Goal: Task Accomplishment & Management: Complete application form

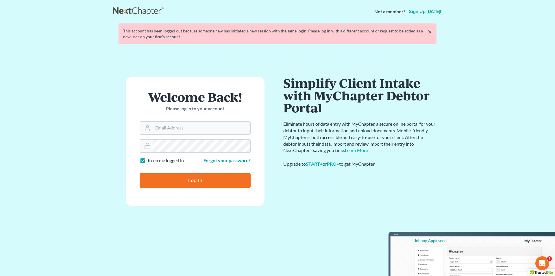
type input "[EMAIL_ADDRESS][DOMAIN_NAME]"
click at [200, 180] on input "Log In" at bounding box center [195, 180] width 111 height 14
type input "Thinking..."
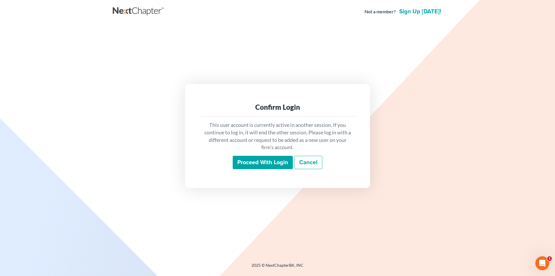
click at [256, 164] on input "Proceed with login" at bounding box center [263, 162] width 60 height 13
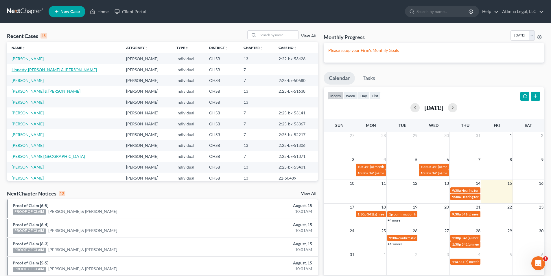
click at [47, 70] on link "Honesty, [PERSON_NAME] & [PERSON_NAME]" at bounding box center [54, 69] width 85 height 5
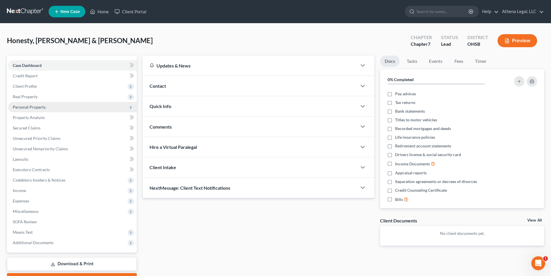
click at [40, 104] on span "Personal Property" at bounding box center [29, 106] width 33 height 5
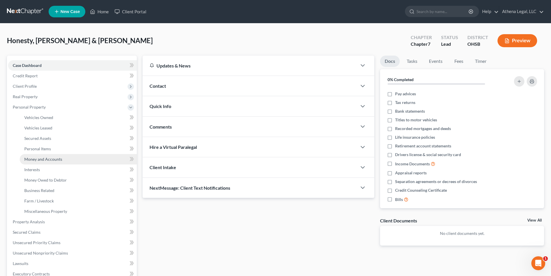
click at [50, 160] on span "Money and Accounts" at bounding box center [43, 158] width 38 height 5
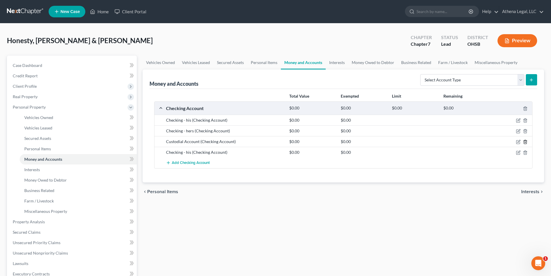
click at [526, 142] on icon "button" at bounding box center [525, 141] width 5 height 5
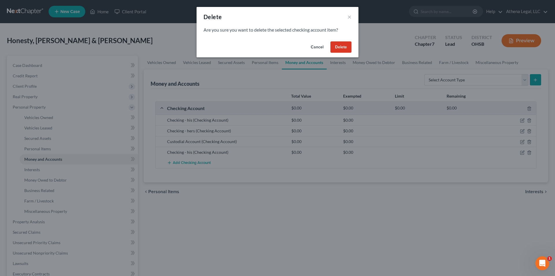
click at [342, 47] on button "Delete" at bounding box center [341, 47] width 21 height 12
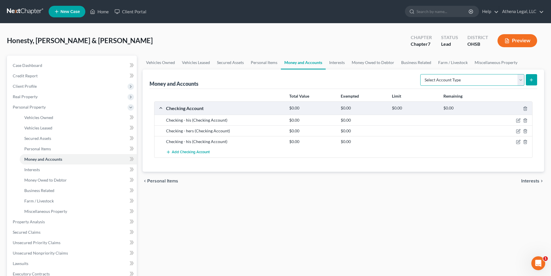
click at [487, 75] on select "Select Account Type Brokerage Cash on Hand Certificates of Deposit Checking Acc…" at bounding box center [472, 80] width 104 height 12
select select "brokerage"
click at [421, 74] on select "Select Account Type Brokerage Cash on Hand Certificates of Deposit Checking Acc…" at bounding box center [472, 80] width 104 height 12
click at [531, 78] on icon "submit" at bounding box center [531, 79] width 5 height 5
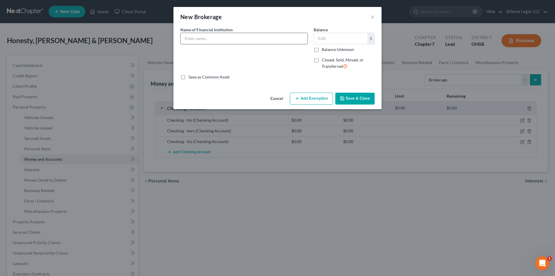
click at [243, 41] on input "text" at bounding box center [244, 38] width 127 height 11
type input "Charles Schwab - custodial account"
type input "104"
click at [353, 98] on button "Save & Close" at bounding box center [354, 99] width 39 height 12
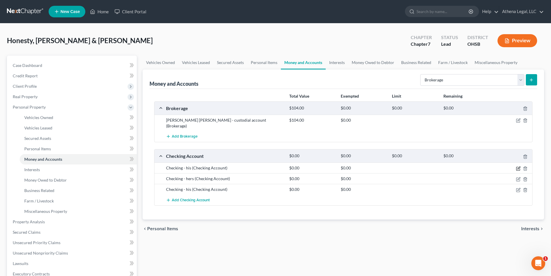
click at [516, 166] on icon "button" at bounding box center [518, 168] width 5 height 5
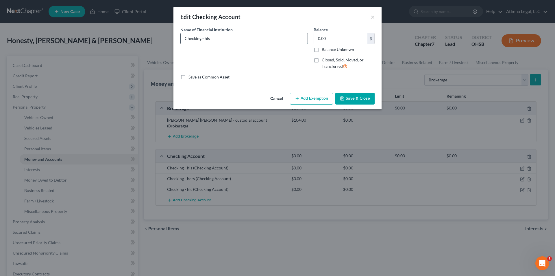
click at [227, 39] on input "Checking - his" at bounding box center [244, 38] width 127 height 11
type input "C"
type input "Chase Bank - Debtor"
click at [365, 98] on button "Save & Close" at bounding box center [354, 99] width 39 height 12
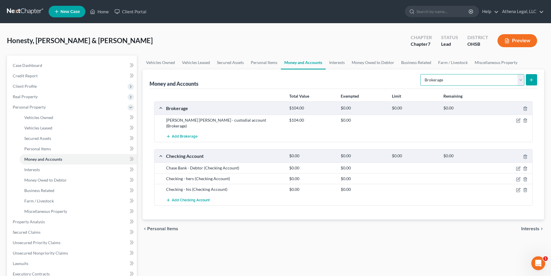
click at [440, 79] on select "Select Account Type Brokerage Cash on Hand Certificates of Deposit Checking Acc…" at bounding box center [472, 80] width 104 height 12
select select "other"
click at [421, 74] on select "Select Account Type Brokerage Cash on Hand Certificates of Deposit Checking Acc…" at bounding box center [472, 80] width 104 height 12
click at [532, 81] on icon "submit" at bounding box center [531, 79] width 5 height 5
click at [455, 82] on select "Select Account Type Brokerage Cash on Hand Certificates of Deposit Checking Acc…" at bounding box center [472, 80] width 104 height 12
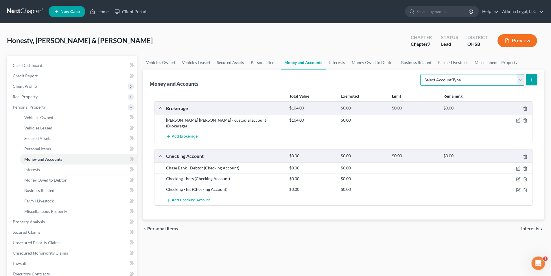
select select "other"
click at [421, 74] on select "Select Account Type Brokerage Cash on Hand Certificates of Deposit Checking Acc…" at bounding box center [472, 80] width 104 height 12
click at [532, 82] on icon "submit" at bounding box center [531, 79] width 5 height 5
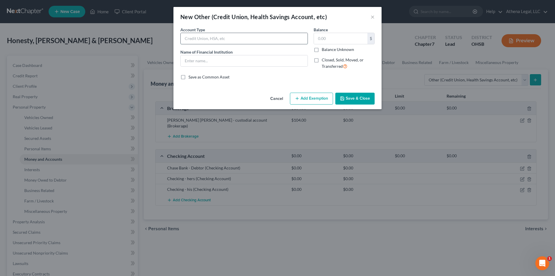
click at [248, 38] on input "text" at bounding box center [244, 38] width 127 height 11
type input "Acorn"
type input "a"
type input "Acorn"
click at [368, 97] on button "Save & Close" at bounding box center [354, 99] width 39 height 12
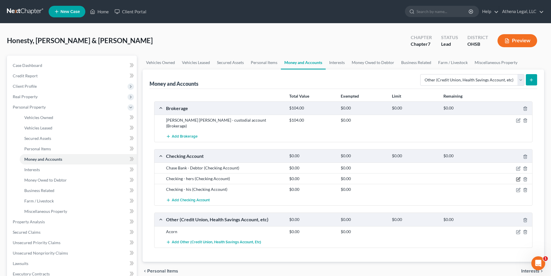
click at [517, 177] on icon "button" at bounding box center [518, 179] width 5 height 5
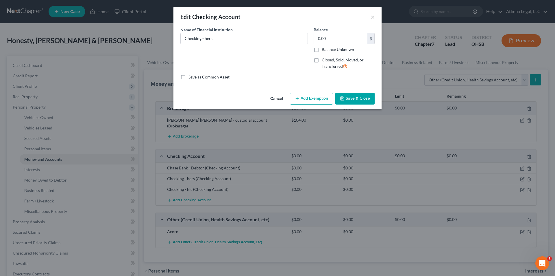
click at [274, 95] on button "Cancel" at bounding box center [277, 99] width 22 height 12
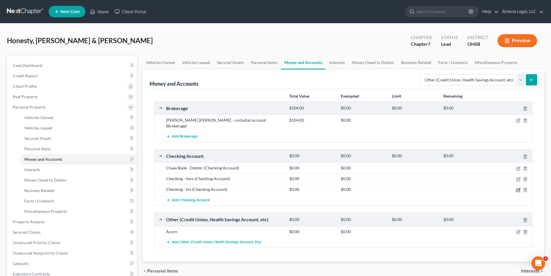
click at [519, 187] on icon "button" at bounding box center [518, 189] width 5 height 5
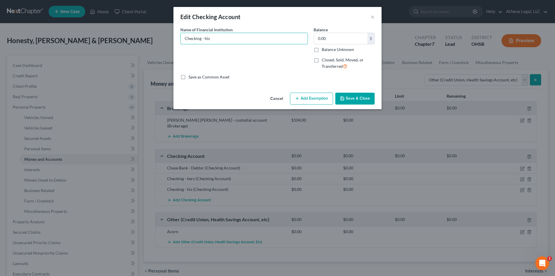
drag, startPoint x: 223, startPoint y: 37, endPoint x: 160, endPoint y: 35, distance: 63.1
click at [160, 35] on div "Edit Checking Account × An exemption set must first be selected from the Filing…" at bounding box center [277, 138] width 555 height 276
type input "Huntington Bank - Debtor"
click at [364, 99] on button "Save & Close" at bounding box center [354, 99] width 39 height 12
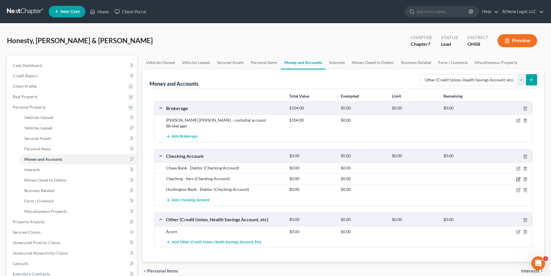
click at [516, 177] on icon "button" at bounding box center [518, 179] width 5 height 5
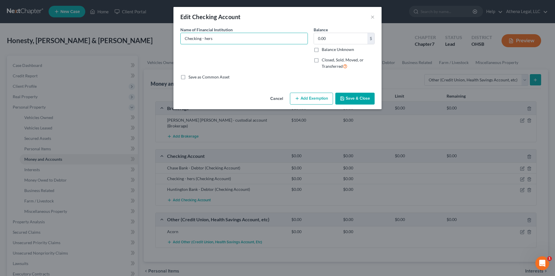
drag, startPoint x: 225, startPoint y: 38, endPoint x: 175, endPoint y: 40, distance: 50.4
click at [175, 40] on div "An exemption set must first be selected from the Filing Information section. Co…" at bounding box center [278, 59] width 208 height 64
type input "Huntington Bank - Co-Debtor"
click at [356, 101] on button "Save & Close" at bounding box center [354, 99] width 39 height 12
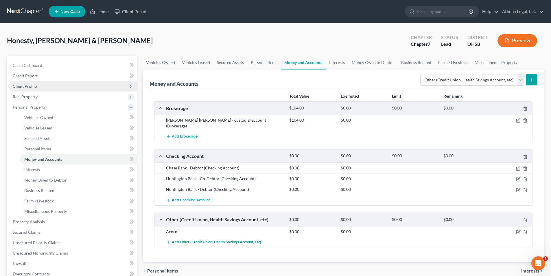
click at [28, 81] on span "Client Profile" at bounding box center [72, 86] width 129 height 10
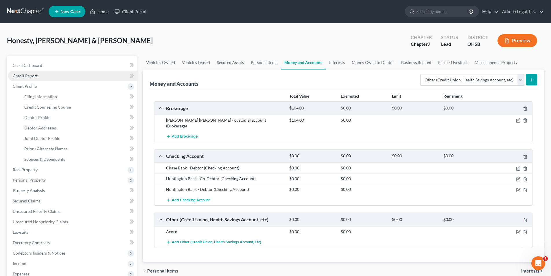
click at [32, 72] on link "Credit Report" at bounding box center [72, 76] width 129 height 10
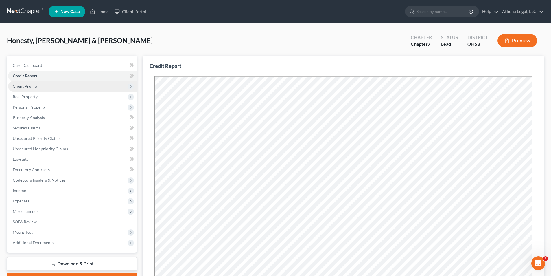
click at [30, 84] on span "Client Profile" at bounding box center [25, 86] width 24 height 5
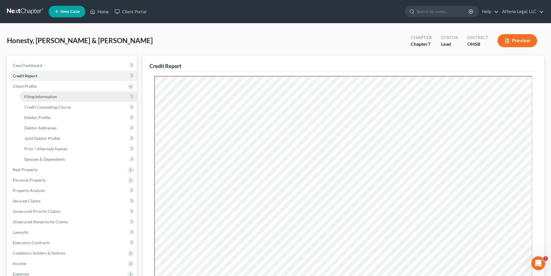
click at [40, 98] on span "Filing Information" at bounding box center [40, 96] width 33 height 5
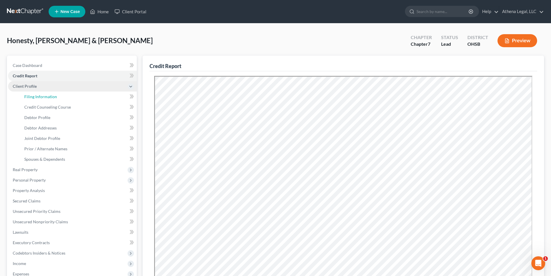
select select "1"
select select "0"
select select "36"
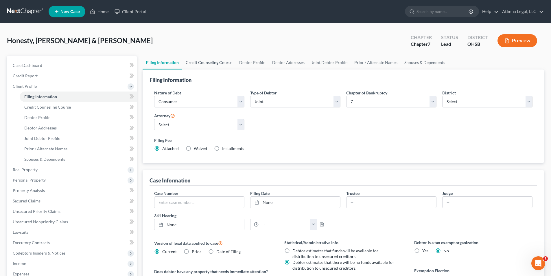
click at [218, 65] on link "Credit Counseling Course" at bounding box center [208, 63] width 53 height 14
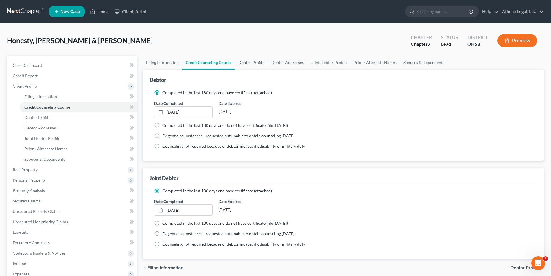
click at [258, 63] on link "Debtor Profile" at bounding box center [251, 63] width 33 height 14
select select "1"
select select "2"
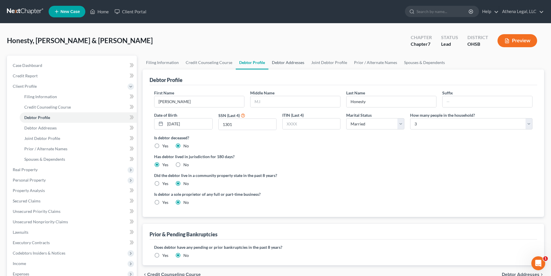
click at [286, 65] on link "Debtor Addresses" at bounding box center [287, 63] width 39 height 14
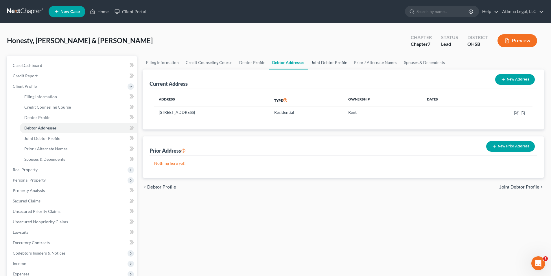
click at [335, 62] on link "Joint Debtor Profile" at bounding box center [329, 63] width 43 height 14
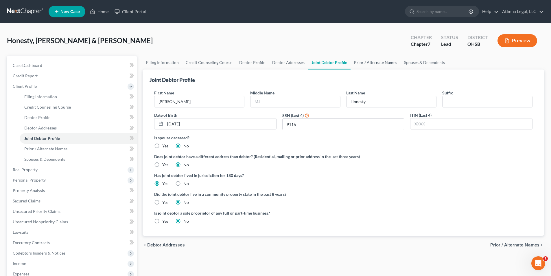
click at [360, 63] on link "Prior / Alternate Names" at bounding box center [375, 63] width 50 height 14
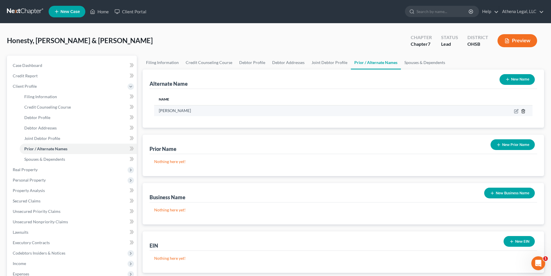
click at [523, 110] on polyline at bounding box center [522, 110] width 3 height 0
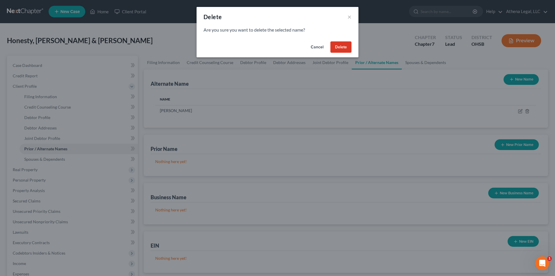
click at [334, 45] on button "Delete" at bounding box center [341, 47] width 21 height 12
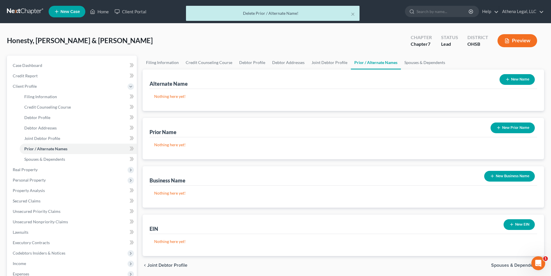
click at [512, 127] on button "New Prior Name" at bounding box center [512, 127] width 44 height 11
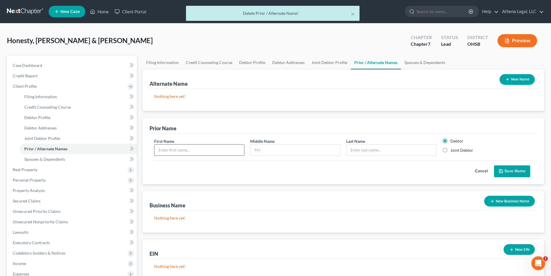
click at [182, 152] on input "text" at bounding box center [199, 149] width 90 height 11
type input "Morgan"
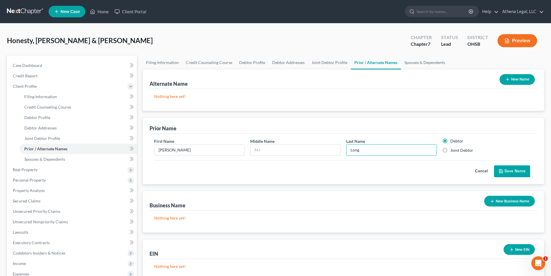
type input "Long"
click at [450, 151] on label "Joint Debtor" at bounding box center [461, 150] width 23 height 6
click at [453, 151] on input "Joint Debtor" at bounding box center [455, 149] width 4 height 4
radio input "true"
radio input "false"
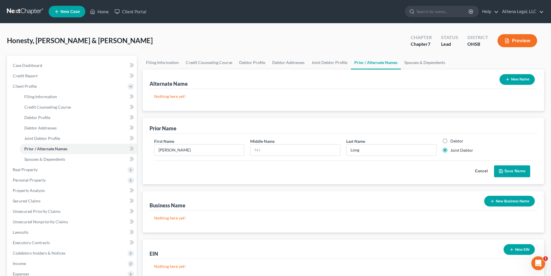
click at [506, 171] on button "Save Name" at bounding box center [512, 171] width 36 height 12
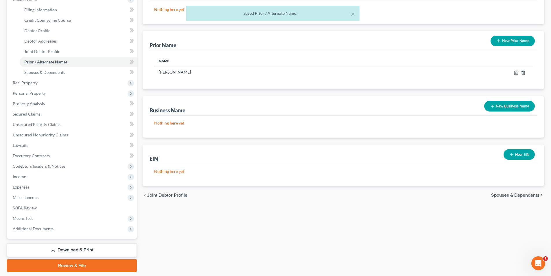
click at [510, 194] on span "Spouses & Dependents" at bounding box center [515, 195] width 48 height 5
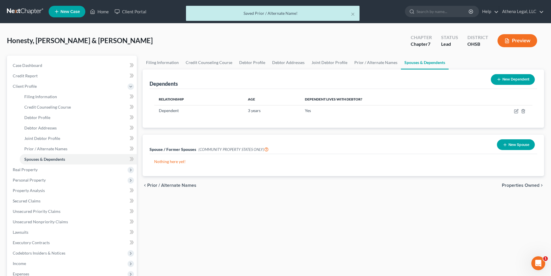
click at [516, 184] on span "Properties Owned" at bounding box center [521, 185] width 38 height 5
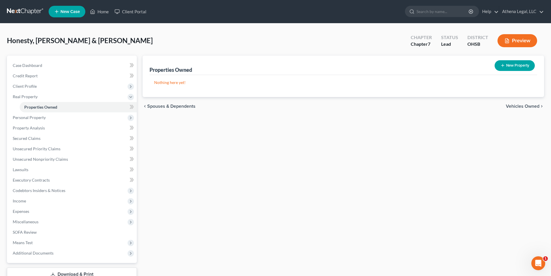
click at [522, 107] on span "Vehicles Owned" at bounding box center [523, 106] width 34 height 5
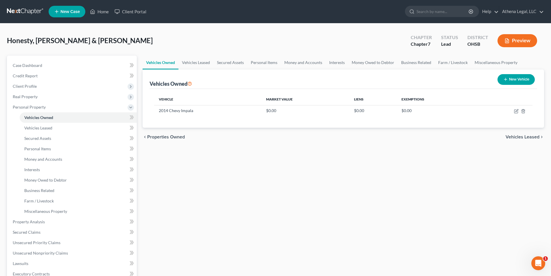
click at [510, 137] on span "Vehicles Leased" at bounding box center [522, 136] width 34 height 5
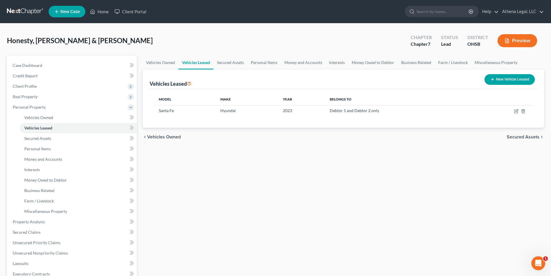
click at [520, 136] on span "Secured Assets" at bounding box center [523, 136] width 33 height 5
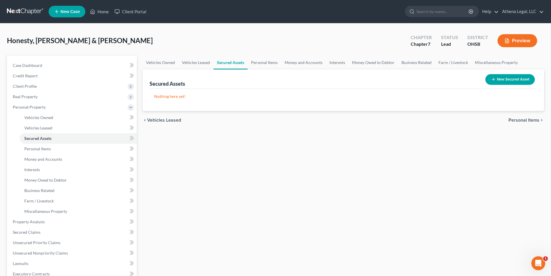
click at [520, 120] on span "Personal Items" at bounding box center [523, 120] width 31 height 5
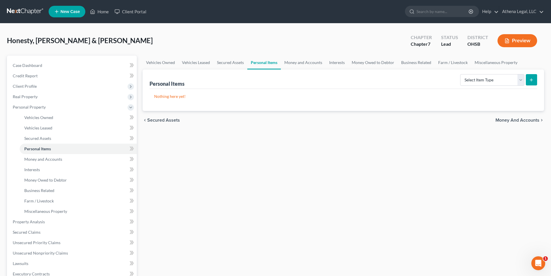
click at [520, 120] on span "Money and Accounts" at bounding box center [517, 120] width 44 height 5
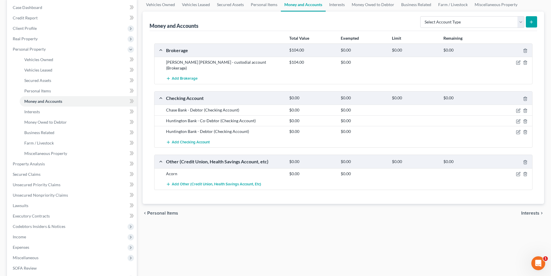
click at [524, 211] on span "Interests" at bounding box center [530, 213] width 18 height 5
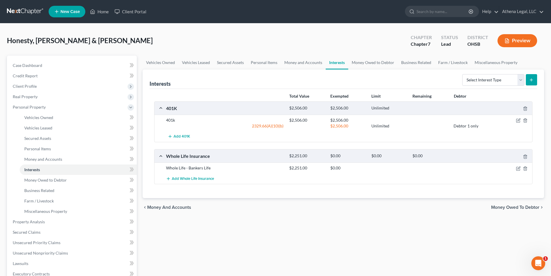
click at [499, 209] on span "Money Owed to Debtor" at bounding box center [515, 207] width 48 height 5
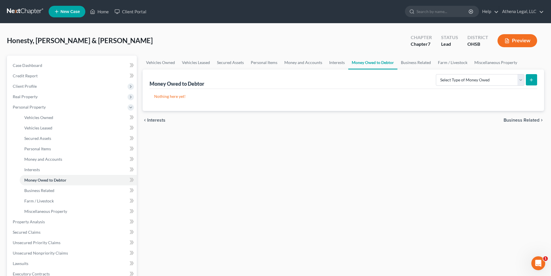
click at [516, 121] on span "Business Related" at bounding box center [521, 120] width 36 height 5
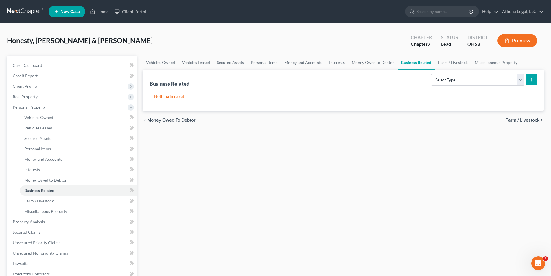
click at [515, 120] on span "Farm / Livestock" at bounding box center [522, 120] width 34 height 5
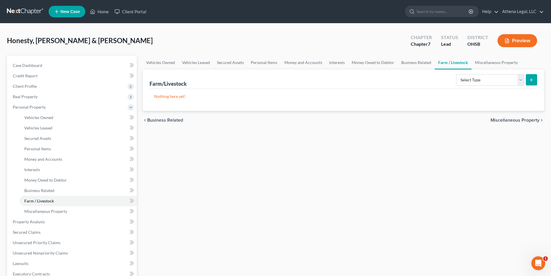
click at [515, 120] on span "Miscellaneous Property" at bounding box center [514, 120] width 49 height 5
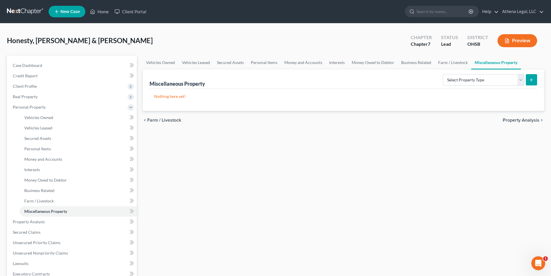
click at [515, 120] on span "Property Analysis" at bounding box center [521, 120] width 37 height 5
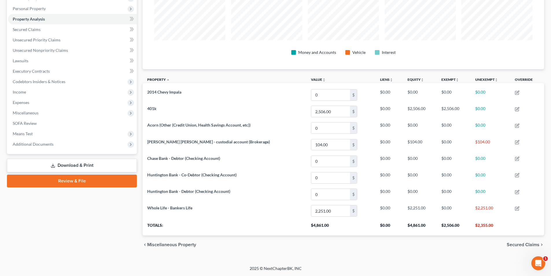
click at [513, 243] on span "Secured Claims" at bounding box center [523, 244] width 33 height 5
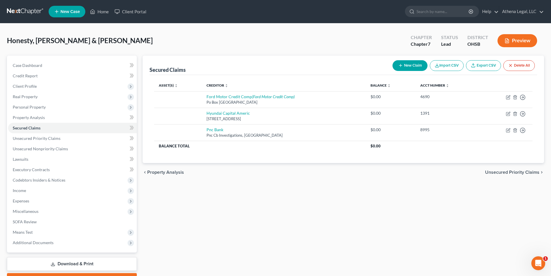
click at [503, 171] on span "Unsecured Priority Claims" at bounding box center [512, 172] width 54 height 5
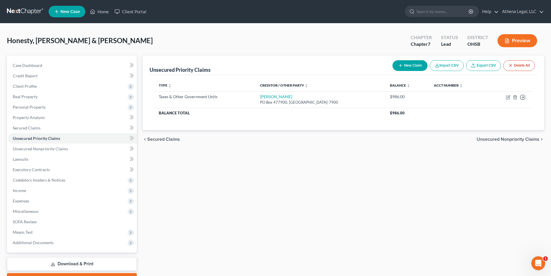
click at [504, 139] on span "Unsecured Nonpriority Claims" at bounding box center [508, 139] width 63 height 5
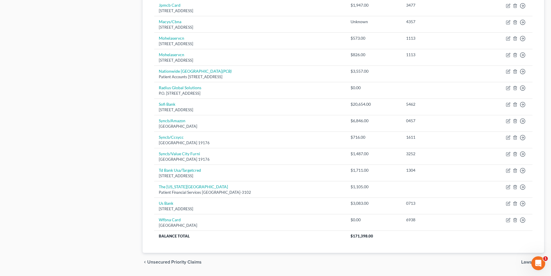
scroll to position [307, 0]
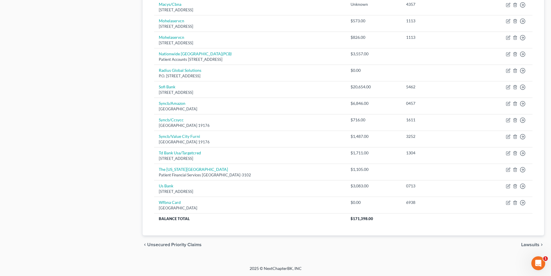
click at [522, 246] on span "Lawsuits" at bounding box center [530, 244] width 18 height 5
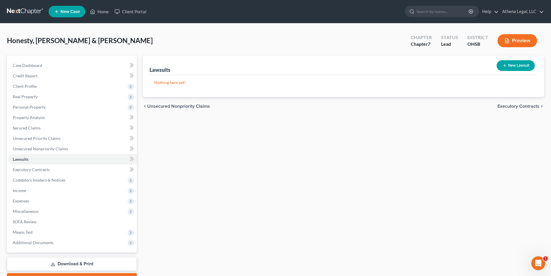
click at [522, 105] on span "Executory Contracts" at bounding box center [518, 106] width 42 height 5
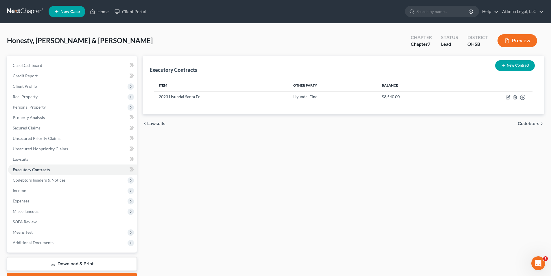
click at [518, 123] on span "Codebtors" at bounding box center [529, 123] width 22 height 5
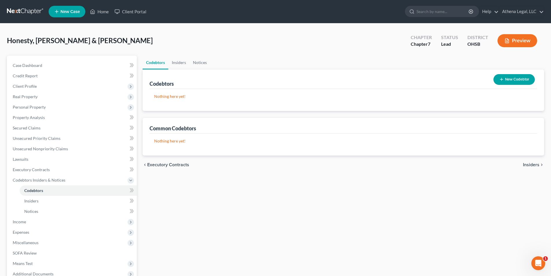
click at [526, 165] on span "Insiders" at bounding box center [531, 164] width 16 height 5
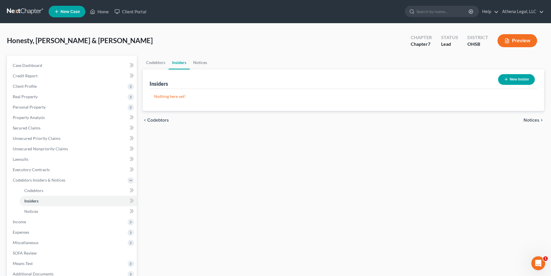
click at [531, 122] on span "Notices" at bounding box center [531, 120] width 16 height 5
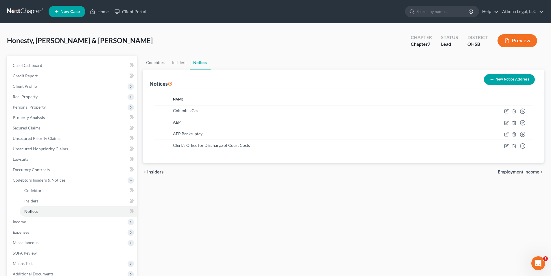
click at [525, 174] on span "Employment Income" at bounding box center [519, 171] width 42 height 5
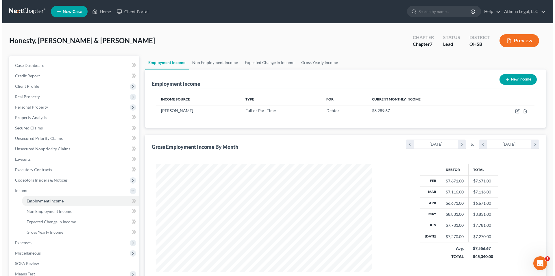
scroll to position [108, 227]
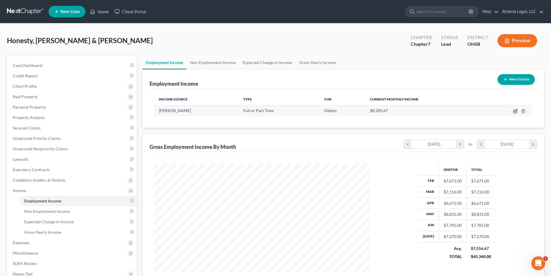
click at [514, 111] on icon "button" at bounding box center [515, 111] width 5 height 5
select select "0"
select select "48"
select select "3"
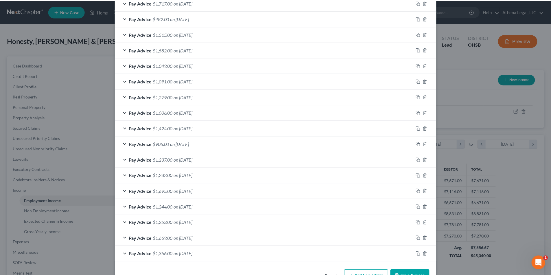
scroll to position [344, 0]
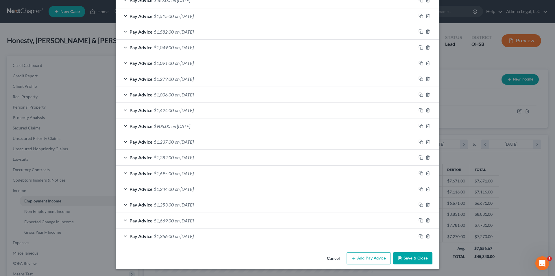
click at [416, 254] on button "Save & Close" at bounding box center [412, 258] width 39 height 12
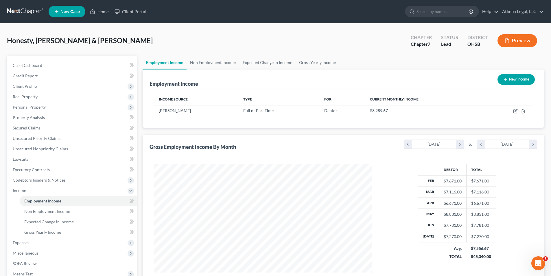
scroll to position [289065, 288945]
drag, startPoint x: 213, startPoint y: 61, endPoint x: 255, endPoint y: 65, distance: 42.2
click at [213, 60] on link "Non Employment Income" at bounding box center [213, 63] width 53 height 14
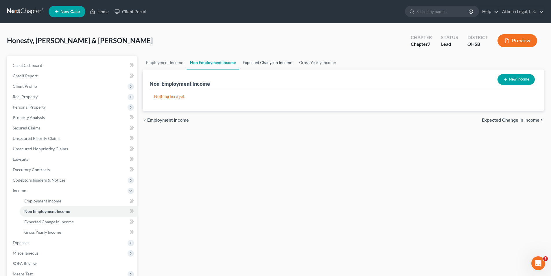
click at [255, 62] on link "Expected Change in Income" at bounding box center [267, 63] width 56 height 14
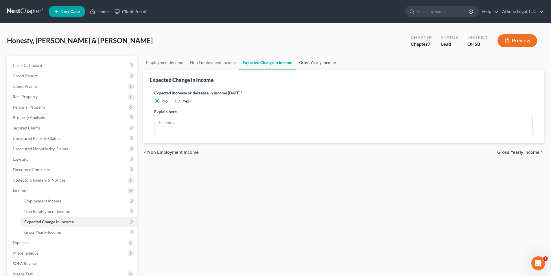
click at [308, 61] on link "Gross Yearly Income" at bounding box center [318, 63] width 44 height 14
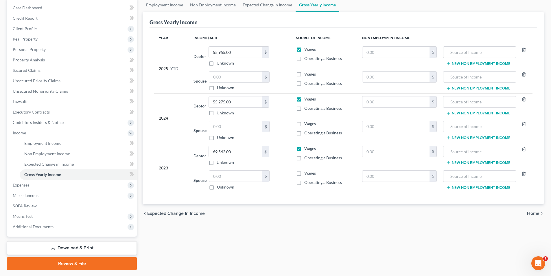
scroll to position [58, 0]
click at [531, 213] on span "Home" at bounding box center [533, 213] width 12 height 5
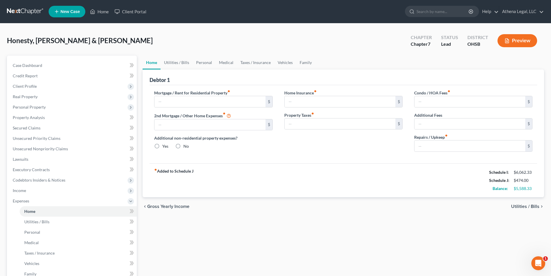
type input "0.00"
radio input "true"
type input "0.00"
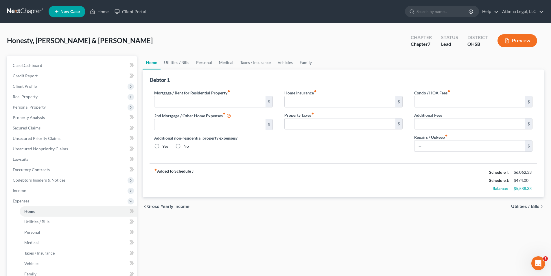
type input "0.00"
click at [277, 61] on link "Vehicles" at bounding box center [285, 63] width 22 height 14
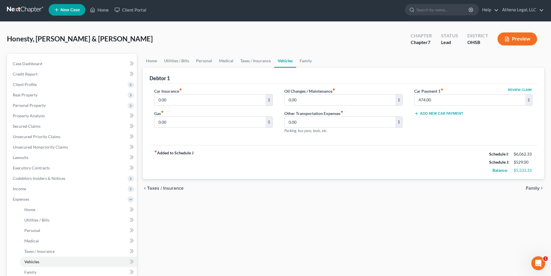
scroll to position [105, 0]
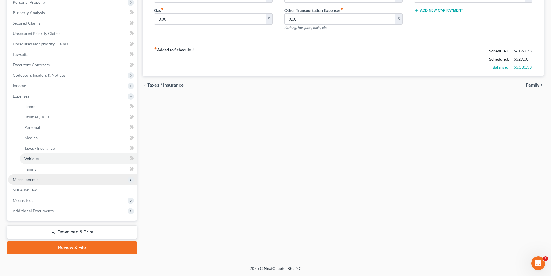
click at [36, 182] on span "Miscellaneous" at bounding box center [72, 179] width 129 height 10
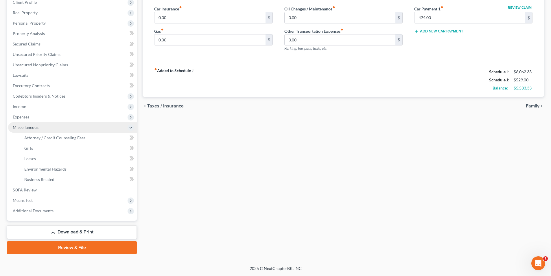
scroll to position [84, 0]
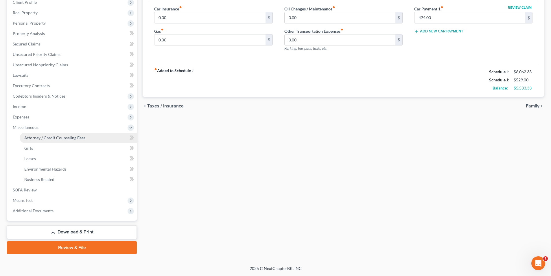
click at [54, 140] on span "Attorney / Credit Counseling Fees" at bounding box center [54, 137] width 61 height 5
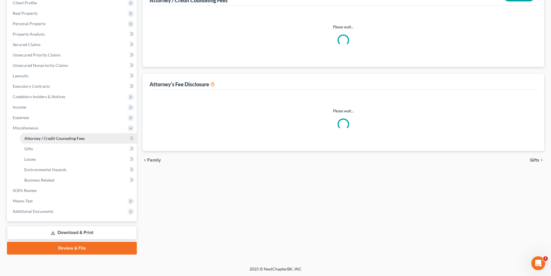
scroll to position [7, 0]
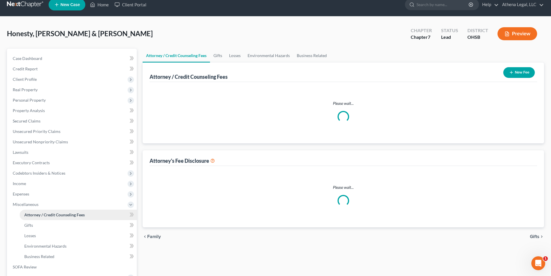
select select "1"
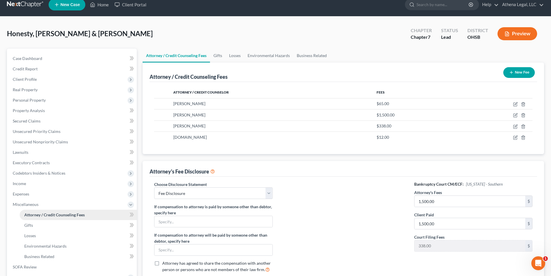
scroll to position [0, 0]
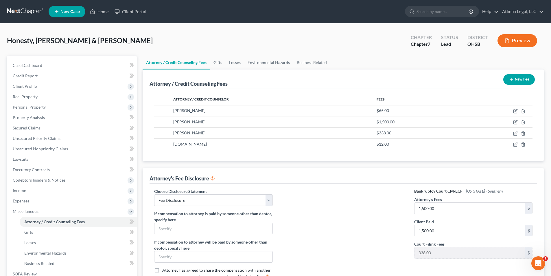
click at [221, 62] on link "Gifts" at bounding box center [218, 63] width 16 height 14
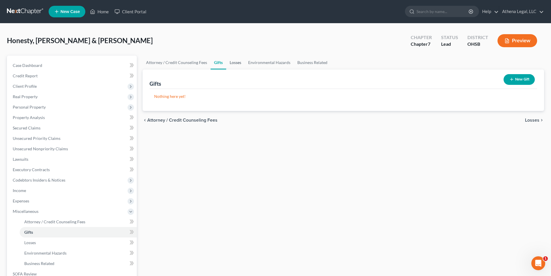
click at [238, 61] on link "Losses" at bounding box center [235, 63] width 19 height 14
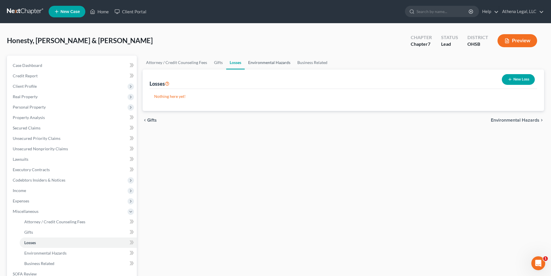
click at [265, 60] on link "Environmental Hazards" at bounding box center [269, 63] width 49 height 14
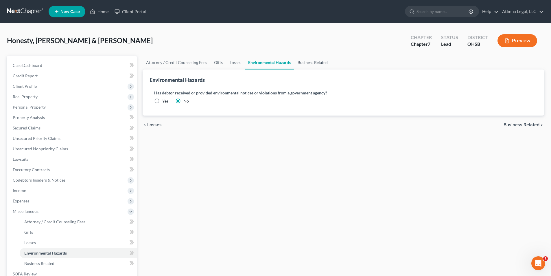
click at [305, 62] on link "Business Related" at bounding box center [312, 63] width 37 height 14
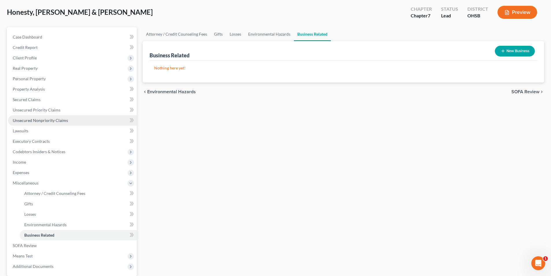
scroll to position [84, 0]
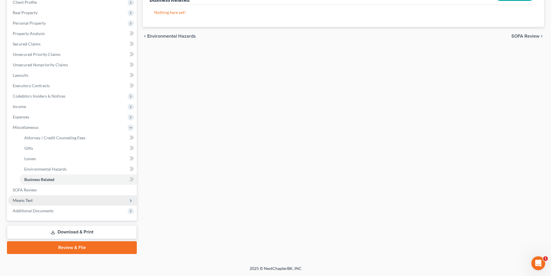
click at [39, 195] on span "Means Test" at bounding box center [72, 200] width 129 height 10
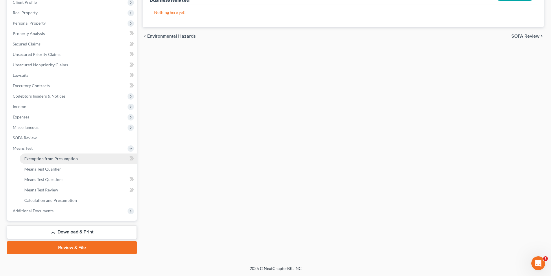
click at [47, 157] on span "Exemption from Presumption" at bounding box center [50, 158] width 53 height 5
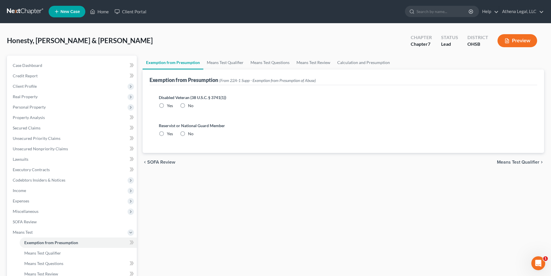
click at [188, 105] on label "No" at bounding box center [190, 106] width 5 height 6
click at [190, 105] on input "No" at bounding box center [192, 105] width 4 height 4
radio input "true"
click at [188, 135] on label "No" at bounding box center [190, 134] width 5 height 6
click at [190, 134] on input "No" at bounding box center [192, 133] width 4 height 4
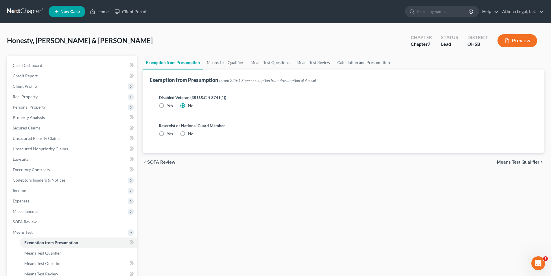
radio input "true"
click at [221, 61] on link "Means Test Qualifier" at bounding box center [225, 63] width 44 height 14
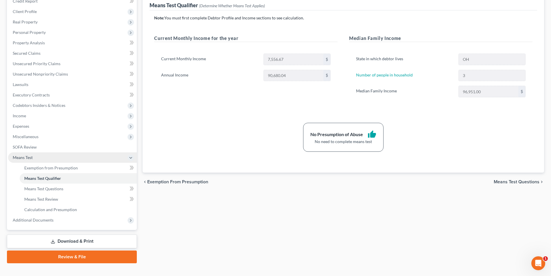
scroll to position [84, 0]
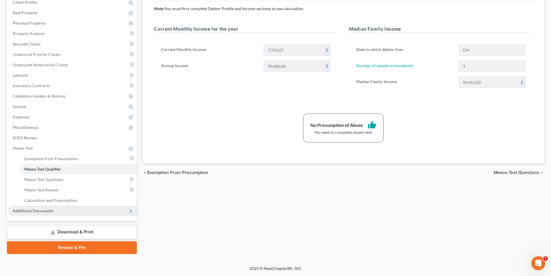
click at [58, 210] on span "Additional Documents" at bounding box center [72, 210] width 129 height 10
click at [61, 169] on link "Forms Library" at bounding box center [78, 169] width 117 height 10
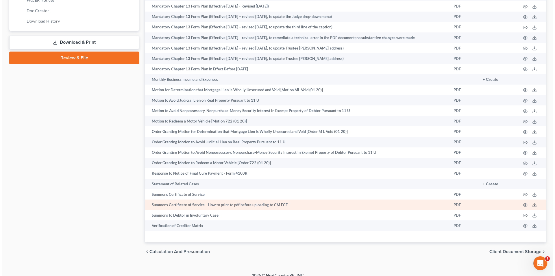
scroll to position [280, 0]
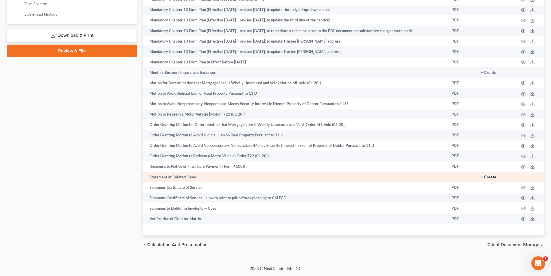
click at [486, 176] on button "+ Create" at bounding box center [489, 177] width 16 height 4
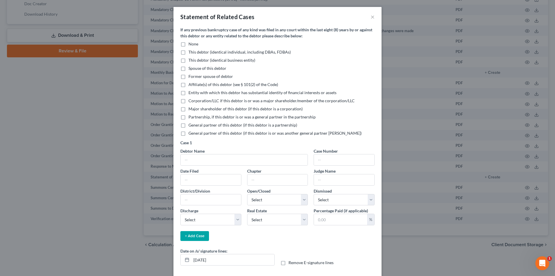
click at [189, 44] on label "None" at bounding box center [194, 44] width 10 height 6
click at [191, 44] on input "None" at bounding box center [193, 43] width 4 height 4
checkbox input "true"
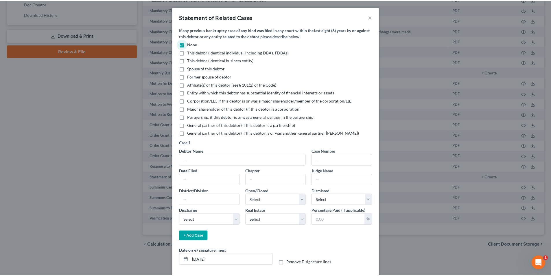
scroll to position [26, 0]
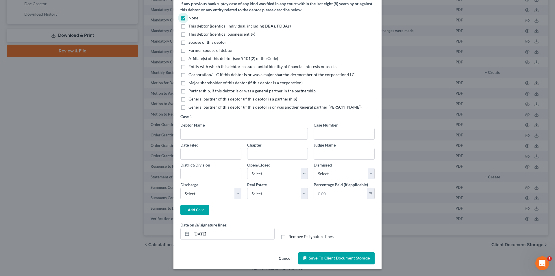
click at [330, 255] on span "Save to Client Document Storage" at bounding box center [339, 257] width 61 height 5
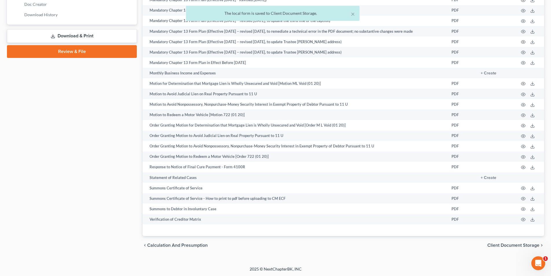
scroll to position [165, 0]
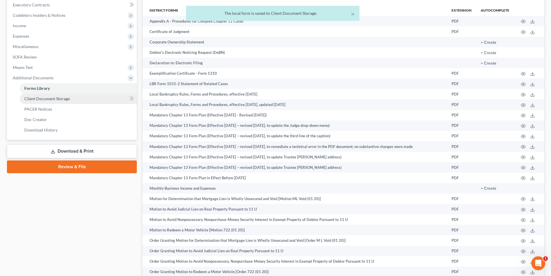
click at [57, 99] on span "Client Document Storage" at bounding box center [46, 98] width 45 height 5
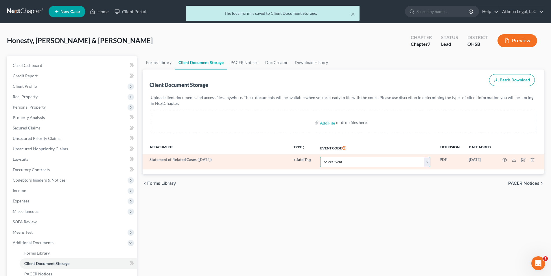
click at [420, 161] on select "Select Event 20 Largest Unsecured Creditors Amended Document Amended List of Cr…" at bounding box center [375, 162] width 110 height 10
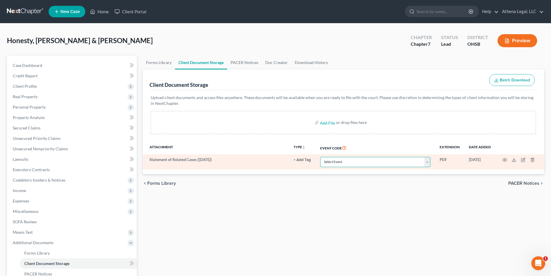
select select "52"
click at [320, 157] on select "Select Event 20 Largest Unsecured Creditors Amended Document Amended List of Cr…" at bounding box center [375, 162] width 110 height 10
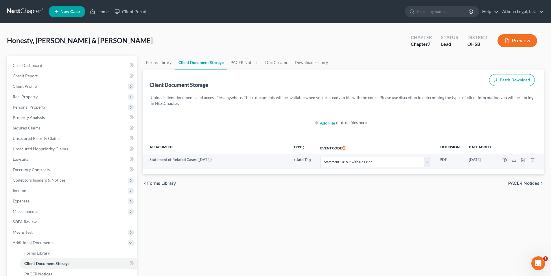
click at [330, 121] on input "file" at bounding box center [327, 122] width 14 height 10
type input "C:\fakepath\Honesty, Donovan & Morgan - CCC Morgan.pdf"
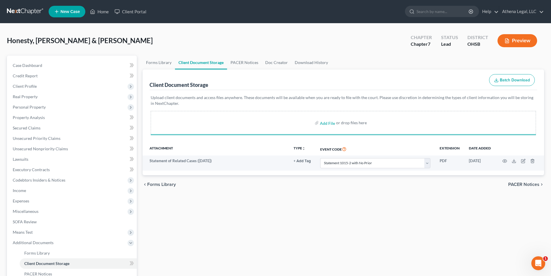
select select "52"
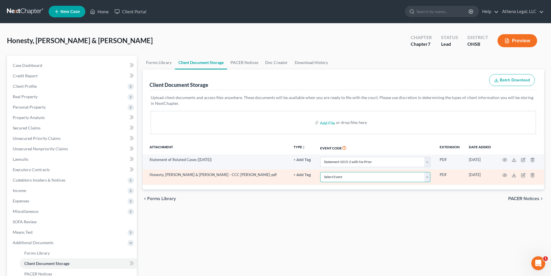
click at [339, 176] on select "Select Event 20 Largest Unsecured Creditors Amended Document Amended List of Cr…" at bounding box center [375, 177] width 110 height 10
select select "7"
click at [320, 172] on select "Select Event 20 Largest Unsecured Creditors Amended Document Amended List of Cr…" at bounding box center [375, 177] width 110 height 10
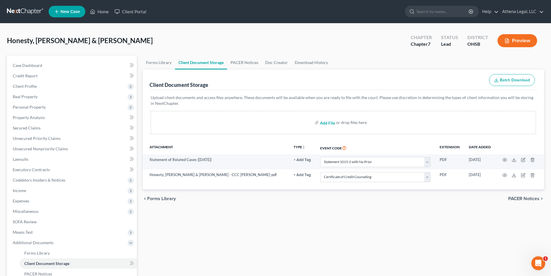
click at [328, 121] on input "file" at bounding box center [327, 122] width 14 height 10
type input "C:\fakepath\Honesty, Donovan & Morgan - CCC Donovan.pdf"
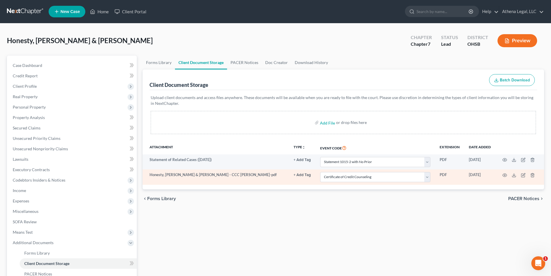
select select "52"
select select "7"
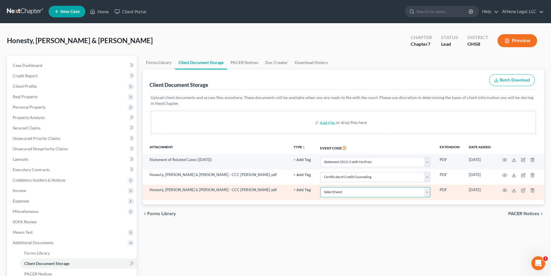
click at [428, 193] on select "Select Event 20 Largest Unsecured Creditors Amended Document Amended List of Cr…" at bounding box center [375, 192] width 110 height 10
select select "7"
click at [320, 187] on select "Select Event 20 Largest Unsecured Creditors Amended Document Amended List of Cr…" at bounding box center [375, 192] width 110 height 10
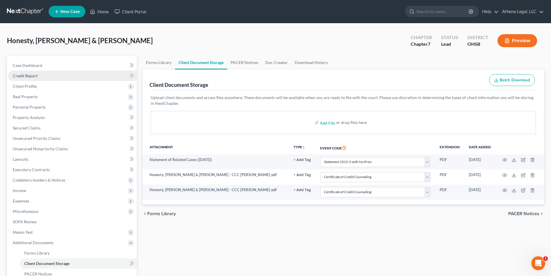
click at [27, 77] on span "Credit Report" at bounding box center [25, 75] width 25 height 5
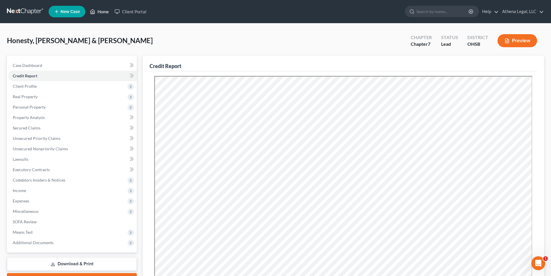
click at [105, 12] on link "Home" at bounding box center [99, 11] width 25 height 10
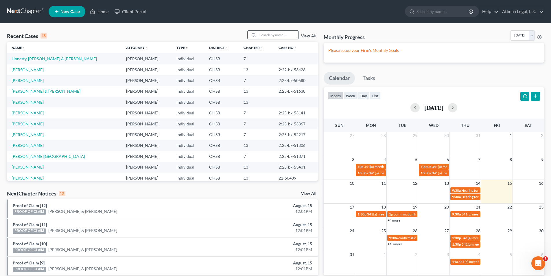
click at [266, 34] on input "search" at bounding box center [278, 35] width 40 height 8
type input "hose"
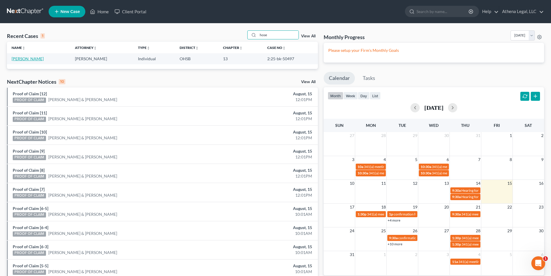
click at [33, 58] on link "Hose, David" at bounding box center [28, 58] width 32 height 5
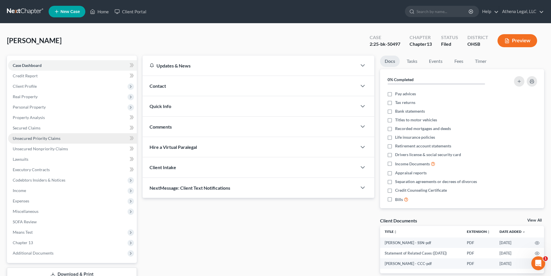
click at [49, 137] on span "Unsecured Priority Claims" at bounding box center [37, 138] width 48 height 5
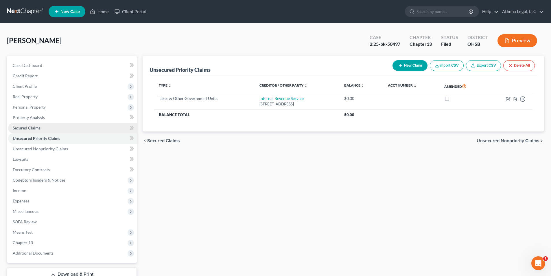
click at [41, 126] on link "Secured Claims" at bounding box center [72, 128] width 129 height 10
